Goal: Information Seeking & Learning: Learn about a topic

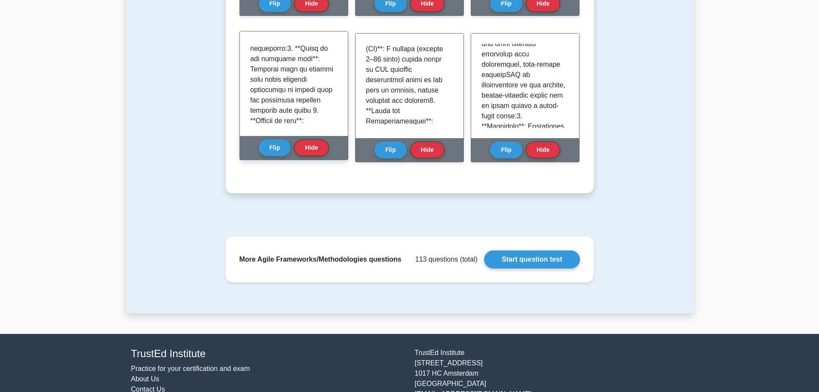
scroll to position [513, 0]
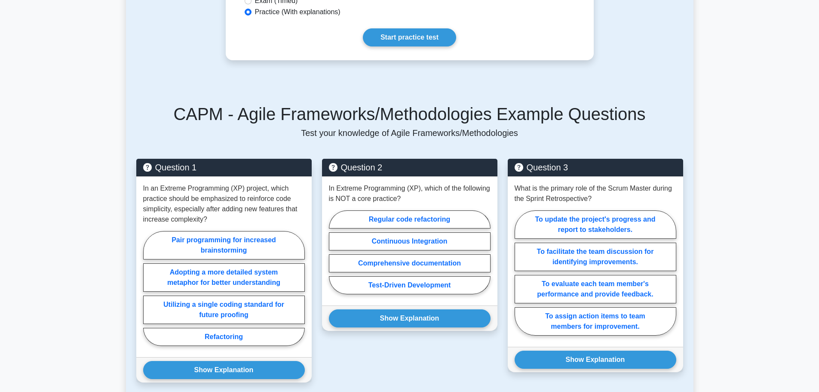
scroll to position [344, 0]
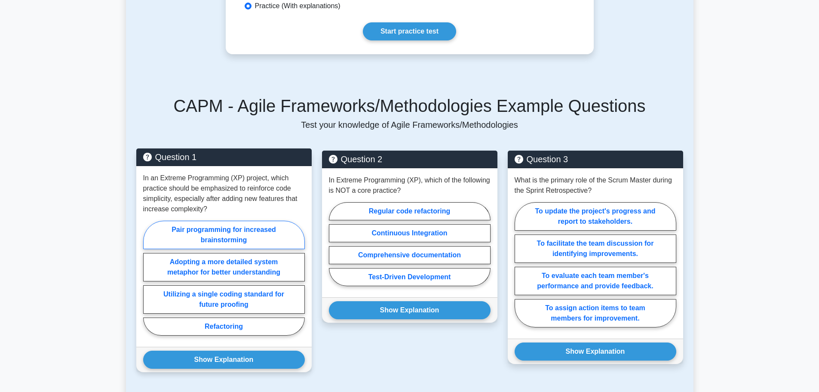
click at [245, 240] on label "Pair programming for increased brainstorming" at bounding box center [224, 235] width 162 height 28
click at [149, 278] on input "Pair programming for increased brainstorming" at bounding box center [146, 281] width 6 height 6
radio input "true"
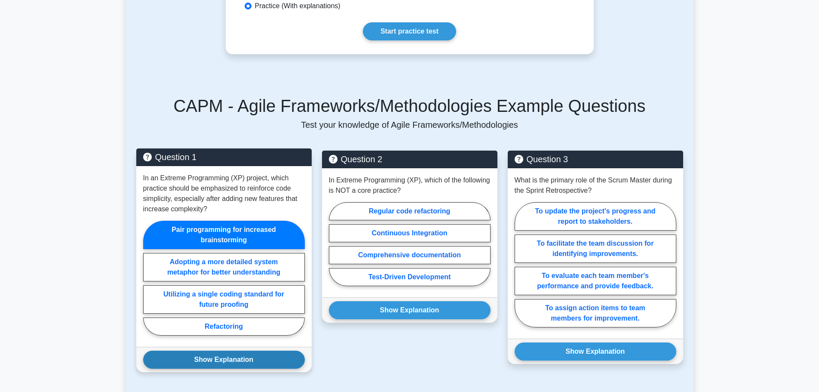
click at [252, 362] on button "Show Explanation" at bounding box center [224, 359] width 162 height 18
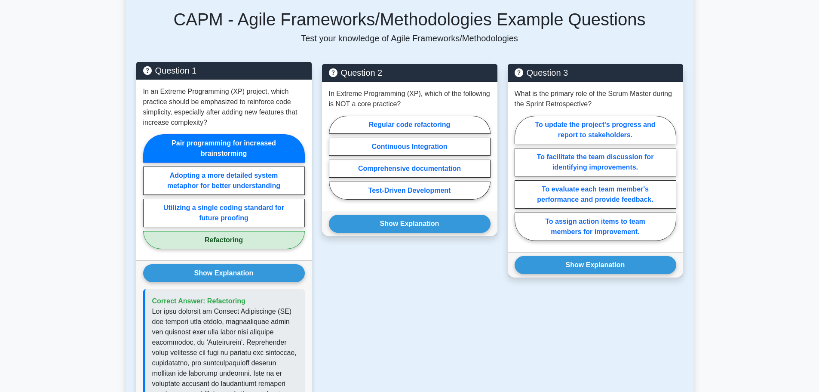
scroll to position [430, 0]
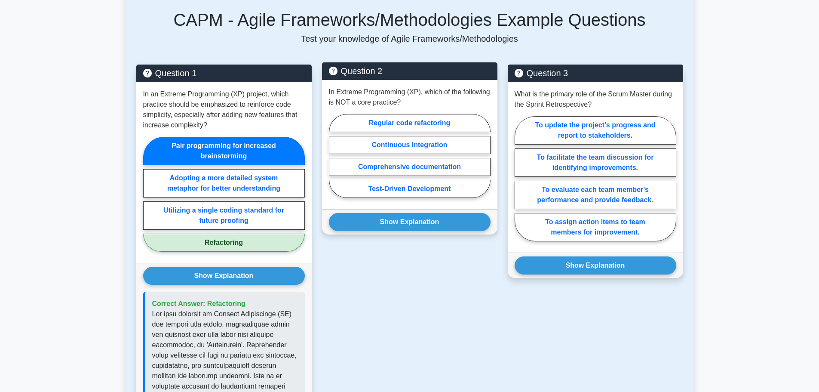
drag, startPoint x: 392, startPoint y: 188, endPoint x: 369, endPoint y: 200, distance: 25.4
click at [369, 200] on div "Regular code refactoring Continuous Integration Comprehensive documentation Tes…" at bounding box center [410, 158] width 162 height 88
click at [434, 187] on label "Test-Driven Development" at bounding box center [410, 189] width 162 height 18
click at [335, 161] on input "Test-Driven Development" at bounding box center [332, 159] width 6 height 6
radio input "true"
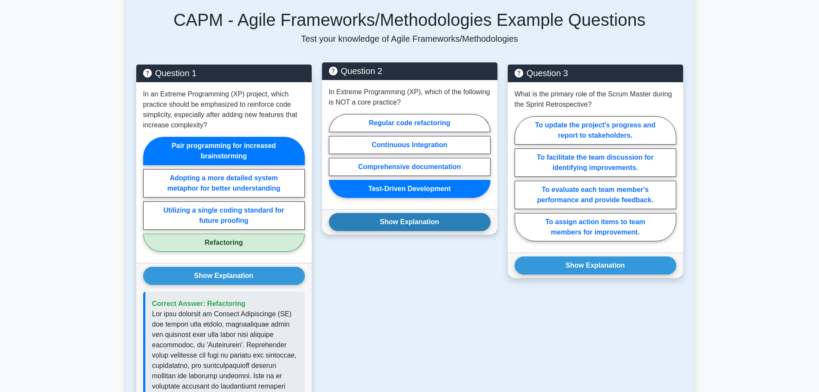
click at [425, 222] on button "Show Explanation" at bounding box center [410, 222] width 162 height 18
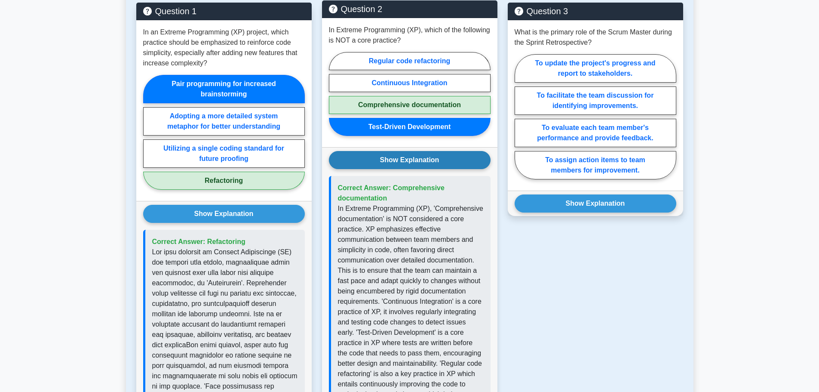
scroll to position [516, 0]
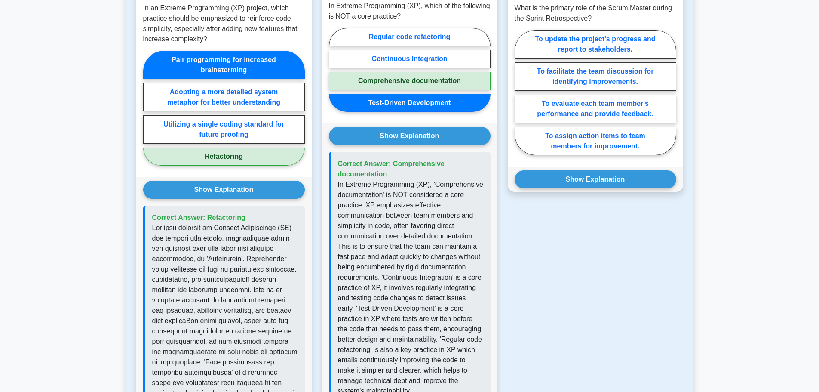
click at [329, 127] on button "Show Explanation" at bounding box center [410, 136] width 162 height 18
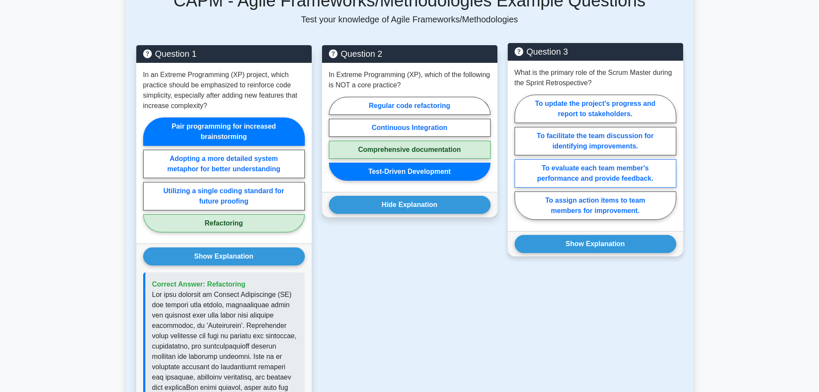
scroll to position [430, 0]
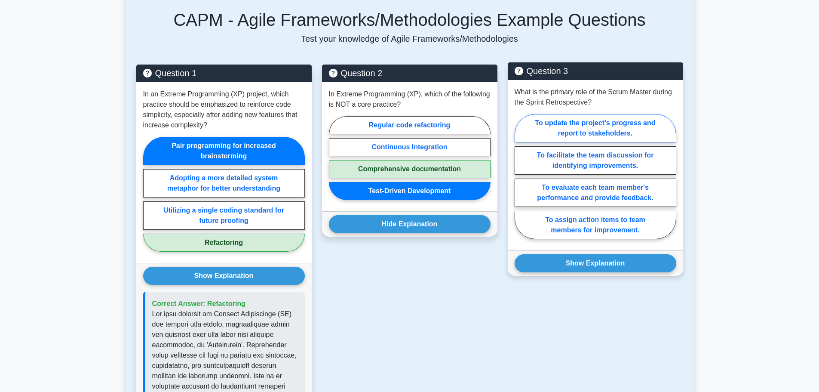
click at [623, 132] on label "To update the project's progress and report to stakeholders." at bounding box center [596, 128] width 162 height 28
click at [520, 176] on input "To update the project's progress and report to stakeholders." at bounding box center [518, 179] width 6 height 6
radio input "true"
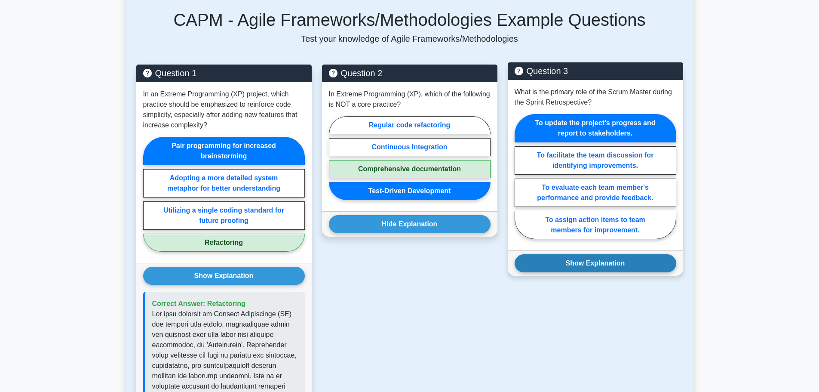
click at [611, 268] on button "Show Explanation" at bounding box center [596, 263] width 162 height 18
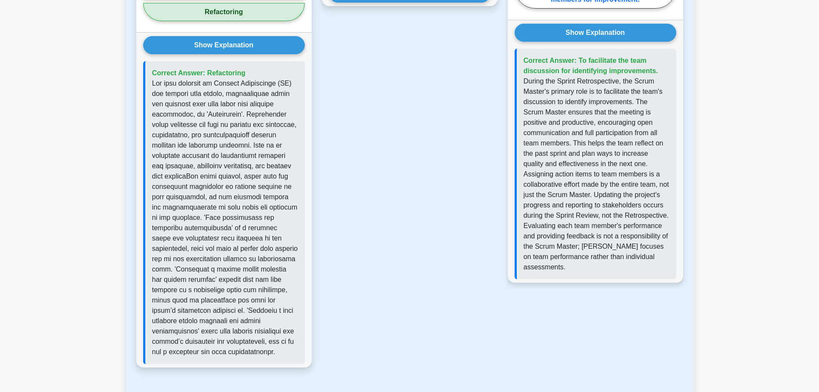
scroll to position [688, 0]
